Goal: Transaction & Acquisition: Purchase product/service

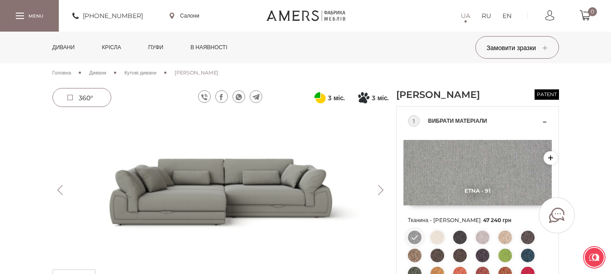
click at [20, 15] on div at bounding box center [29, 15] width 59 height 31
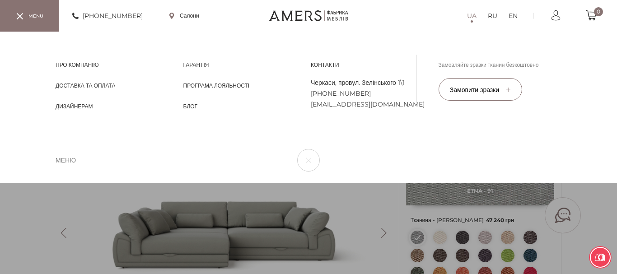
click at [16, 17] on div at bounding box center [20, 16] width 8 height 6
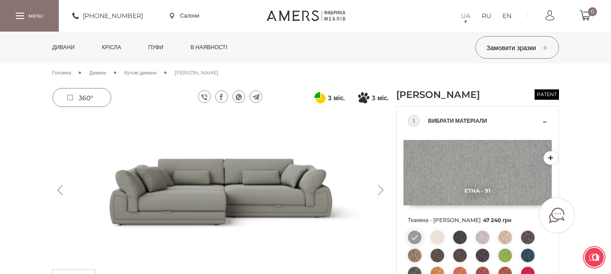
click at [66, 50] on link "Дивани" at bounding box center [64, 48] width 36 height 32
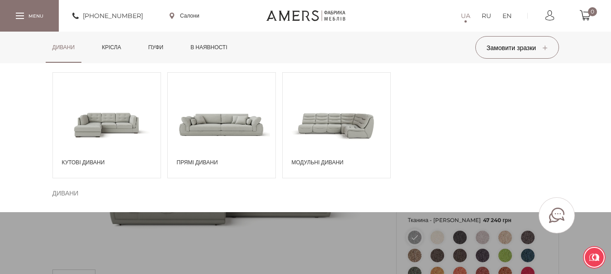
click at [216, 114] on span at bounding box center [222, 124] width 108 height 63
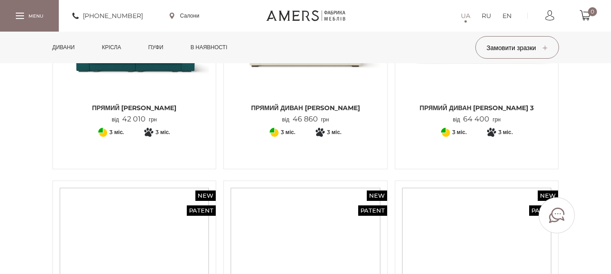
scroll to position [723, 0]
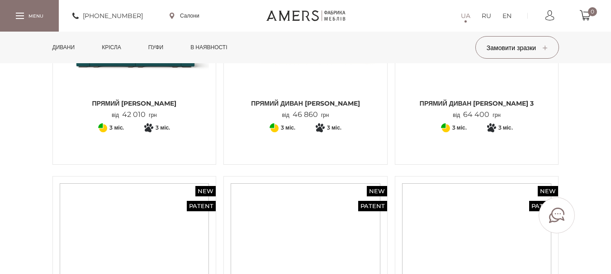
click at [313, 171] on div "Прямий диван Ешлі від 46 860 грн + 76 3" at bounding box center [305, 82] width 171 height 188
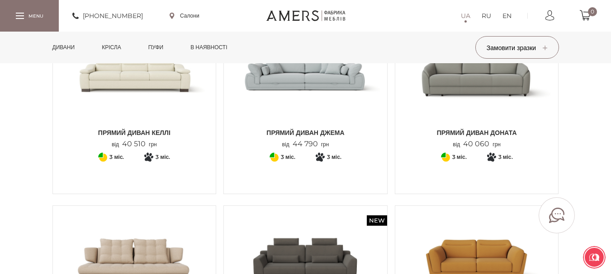
scroll to position [316, 0]
click at [324, 103] on img at bounding box center [305, 74] width 150 height 99
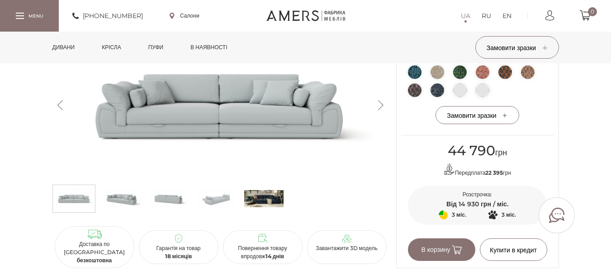
click at [456, 120] on span "Замовити зразки" at bounding box center [476, 116] width 61 height 8
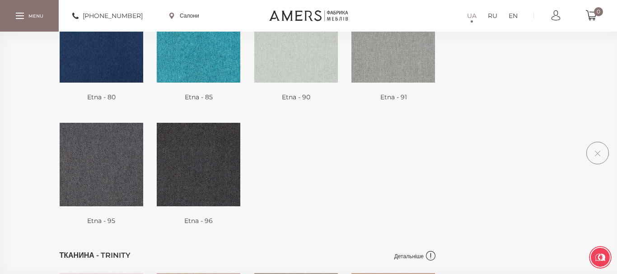
scroll to position [664, 0]
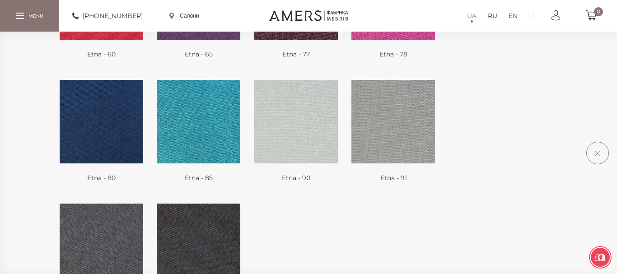
click at [197, 15] on link "Салони" at bounding box center [184, 16] width 30 height 8
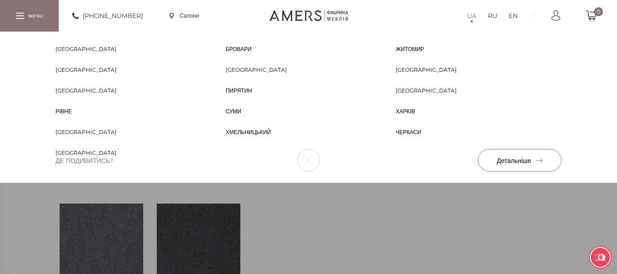
click at [75, 53] on span "[GEOGRAPHIC_DATA]" at bounding box center [86, 57] width 61 height 8
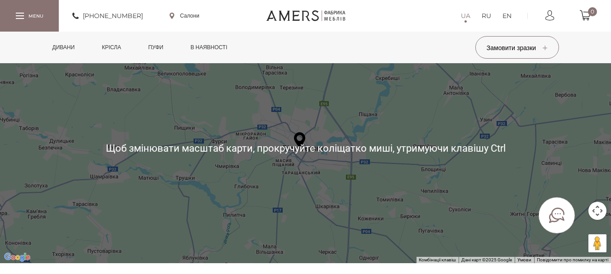
scroll to position [90, 0]
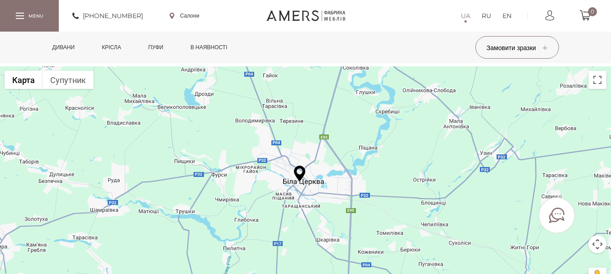
click at [300, 175] on img at bounding box center [299, 174] width 11 height 16
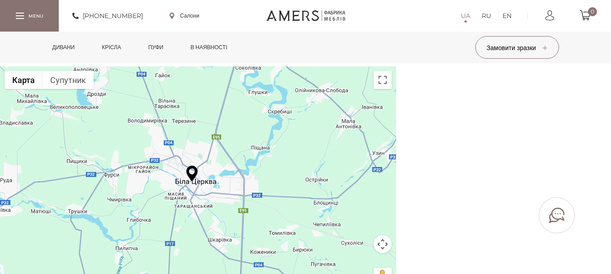
click at [301, 262] on div "Для навігації використовуйте клавіші зі стрілками." at bounding box center [198, 181] width 396 height 230
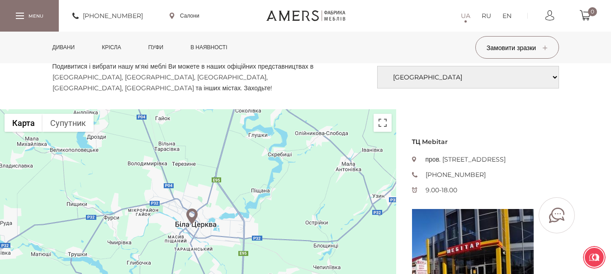
scroll to position [0, 0]
